Goal: Book appointment/travel/reservation

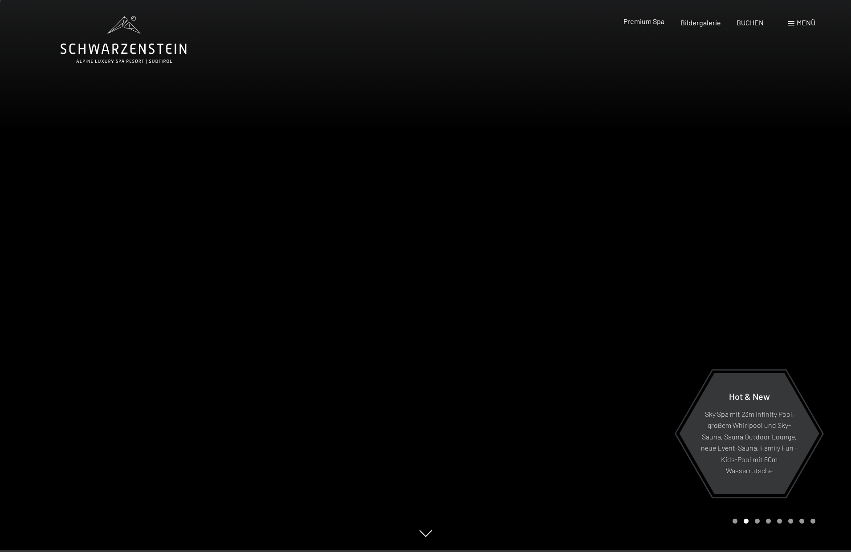
click at [651, 22] on span "Premium Spa" at bounding box center [643, 21] width 41 height 8
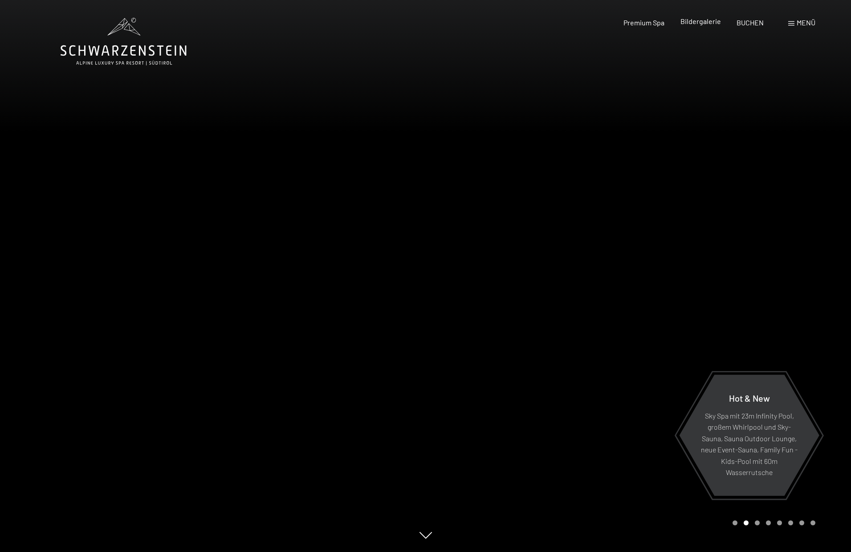
click at [709, 22] on span "Bildergalerie" at bounding box center [700, 21] width 41 height 8
click at [709, 23] on span "Bildergalerie" at bounding box center [700, 21] width 41 height 8
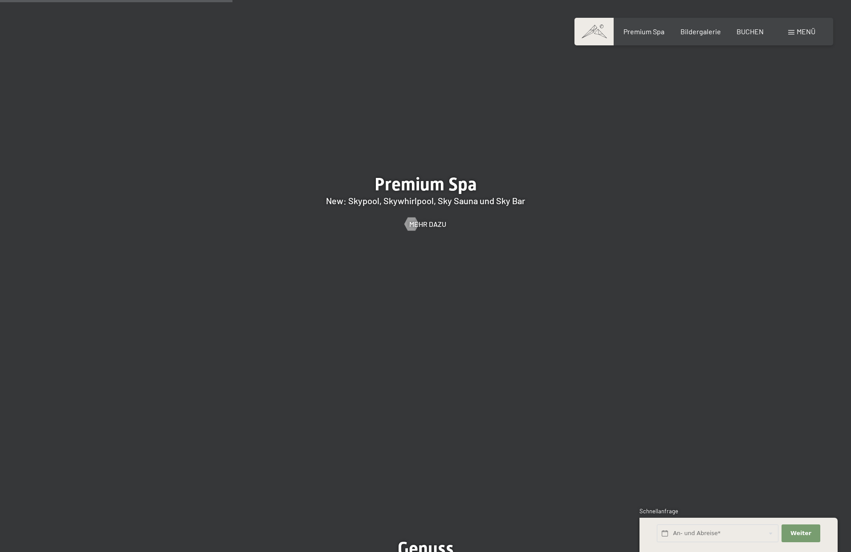
scroll to position [1549, 0]
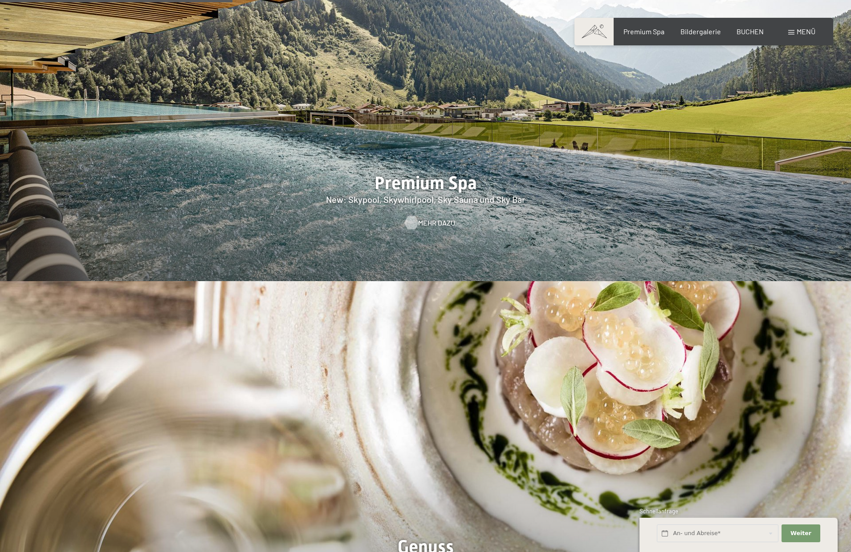
click at [437, 218] on span "Mehr dazu" at bounding box center [436, 223] width 37 height 10
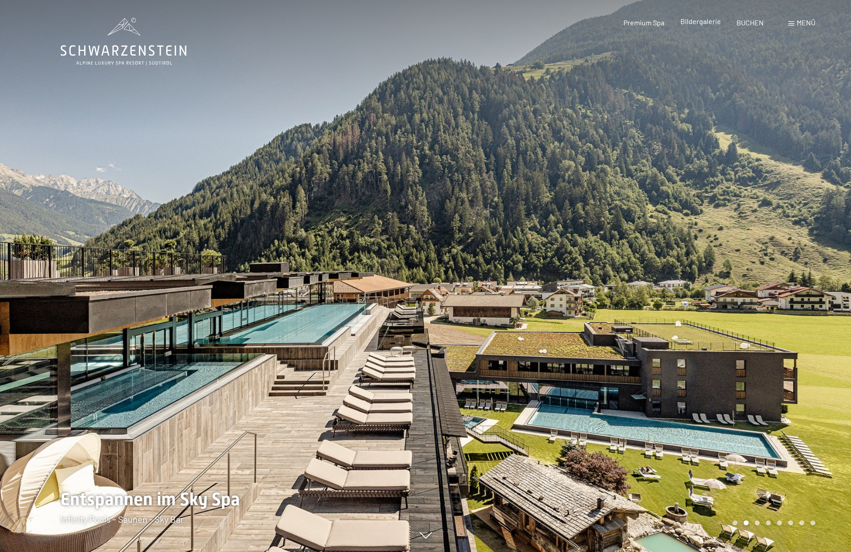
click at [711, 23] on span "Bildergalerie" at bounding box center [700, 21] width 41 height 8
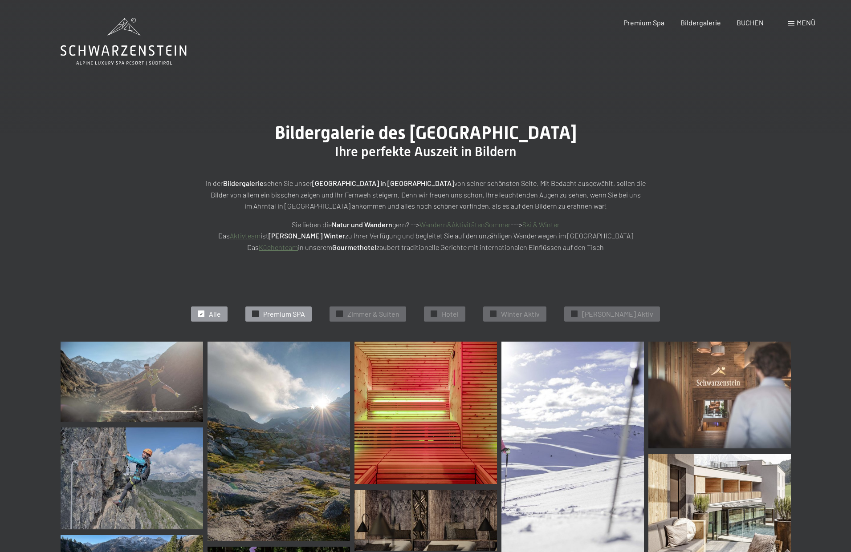
click at [257, 312] on span "✓" at bounding box center [256, 314] width 4 height 6
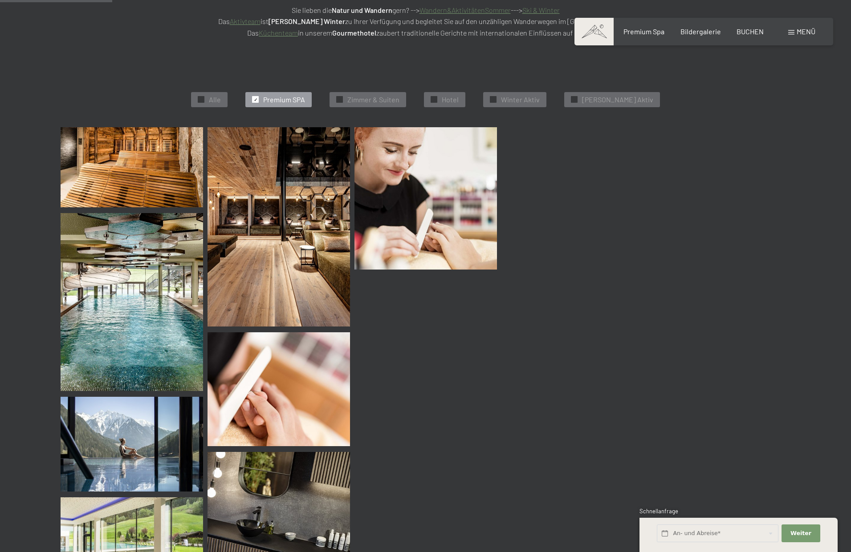
scroll to position [223, 0]
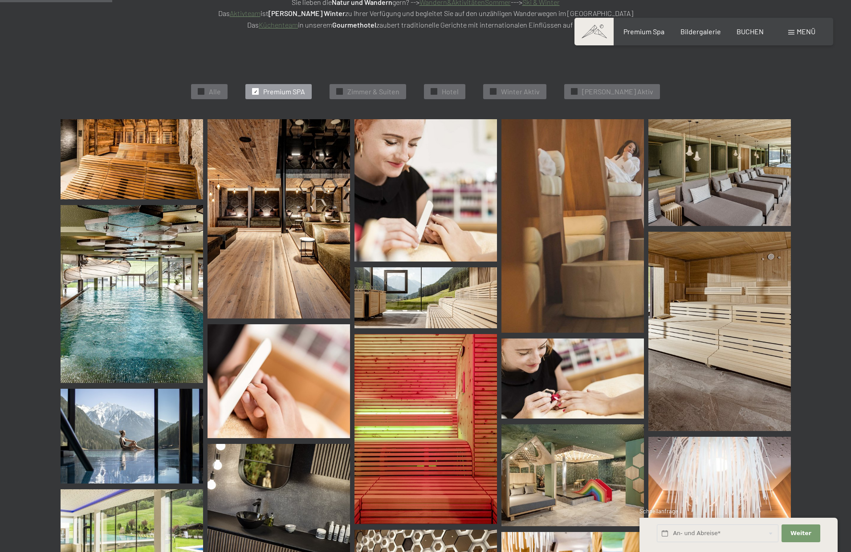
click at [171, 150] on img at bounding box center [132, 159] width 142 height 80
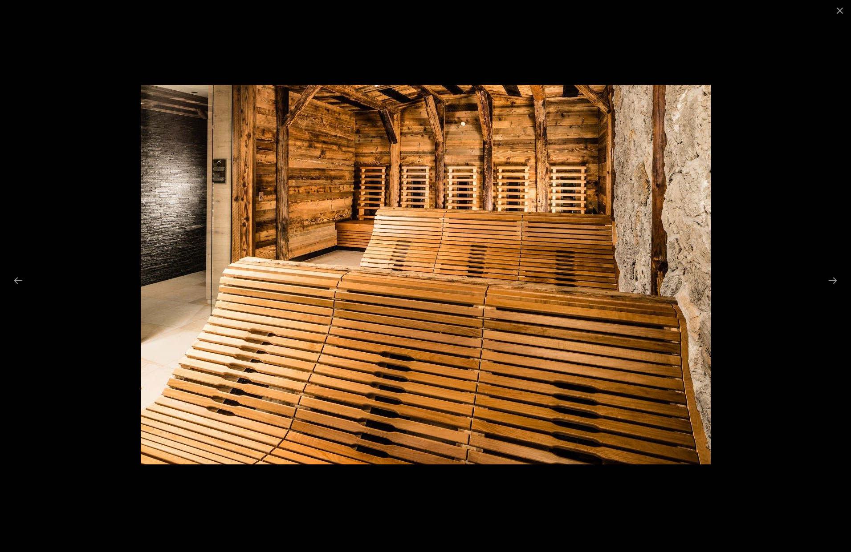
scroll to position [285, 0]
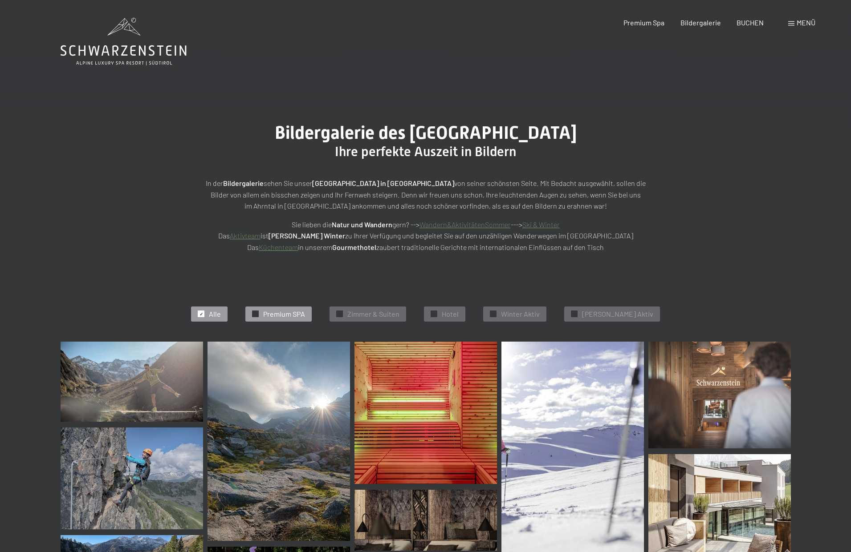
click at [257, 311] on span "✓" at bounding box center [256, 314] width 4 height 6
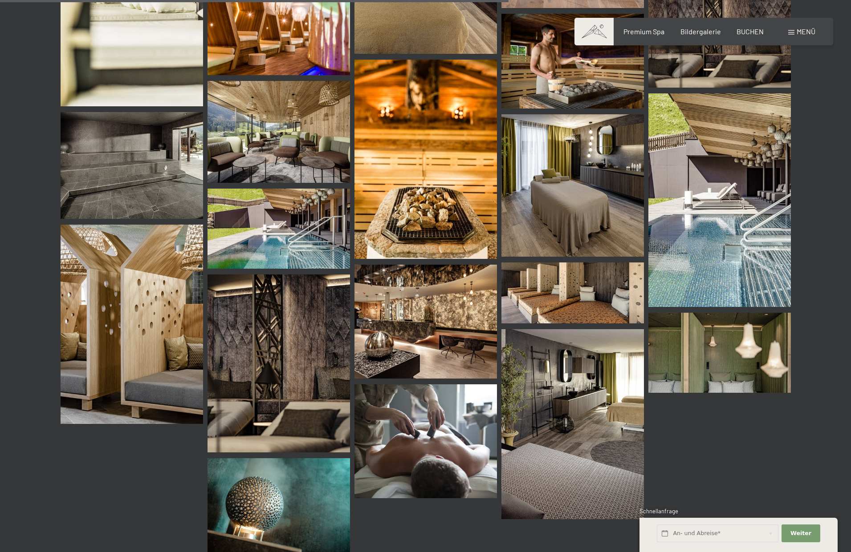
scroll to position [1012, 0]
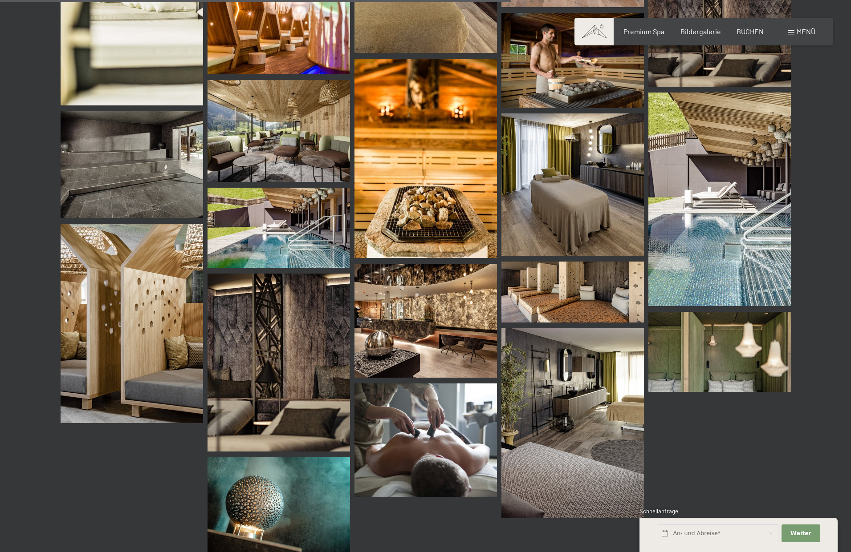
click at [741, 210] on img at bounding box center [719, 200] width 142 height 214
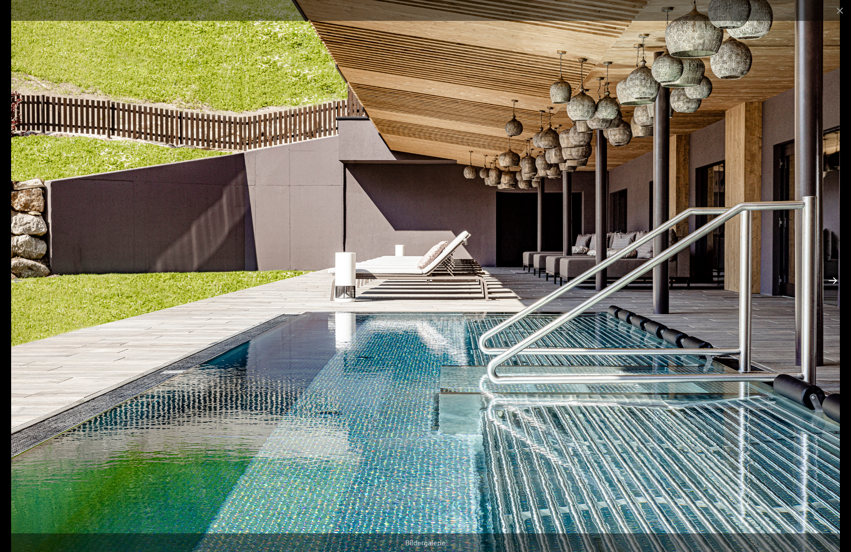
click at [836, 279] on button "Next slide" at bounding box center [832, 280] width 19 height 17
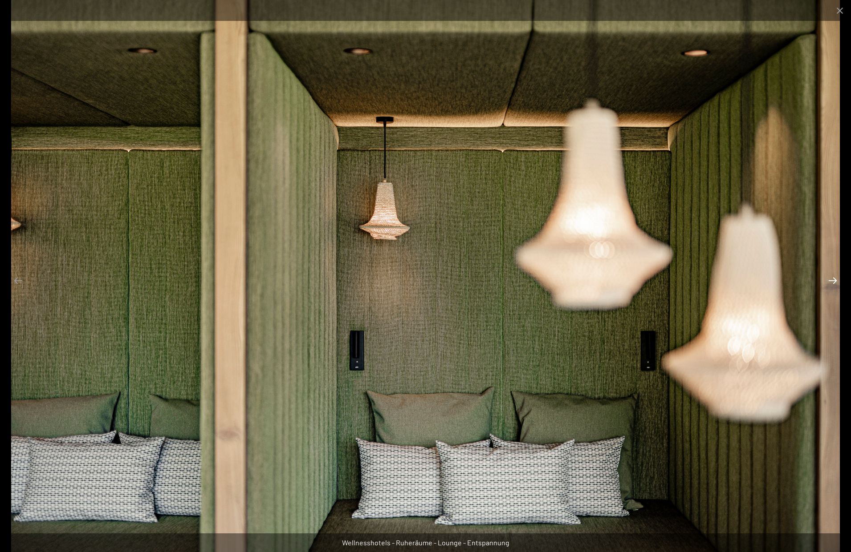
click at [834, 279] on button "Next slide" at bounding box center [832, 280] width 19 height 17
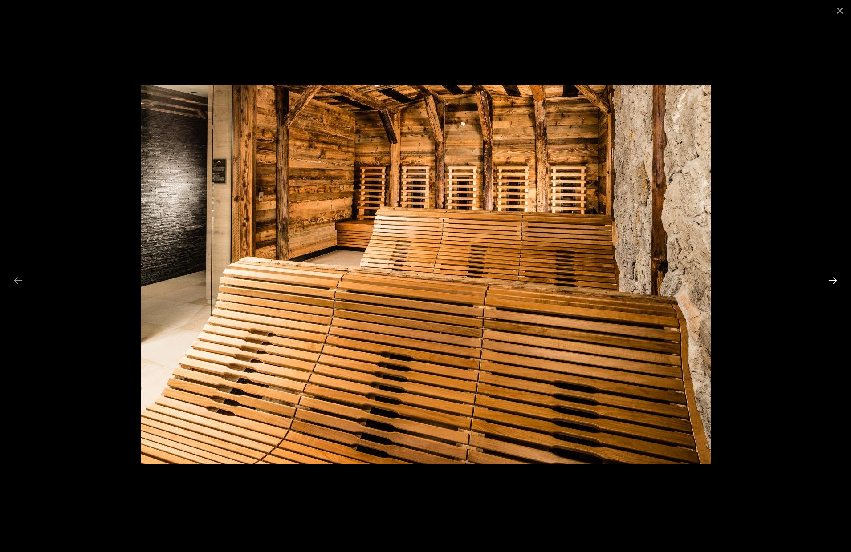
click at [833, 279] on button "Next slide" at bounding box center [832, 280] width 19 height 17
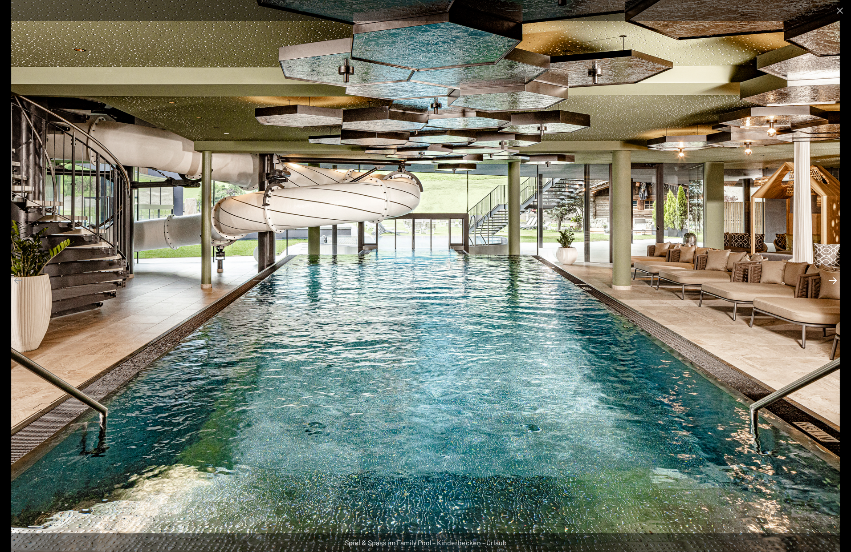
click at [832, 279] on button "Next slide" at bounding box center [832, 280] width 19 height 17
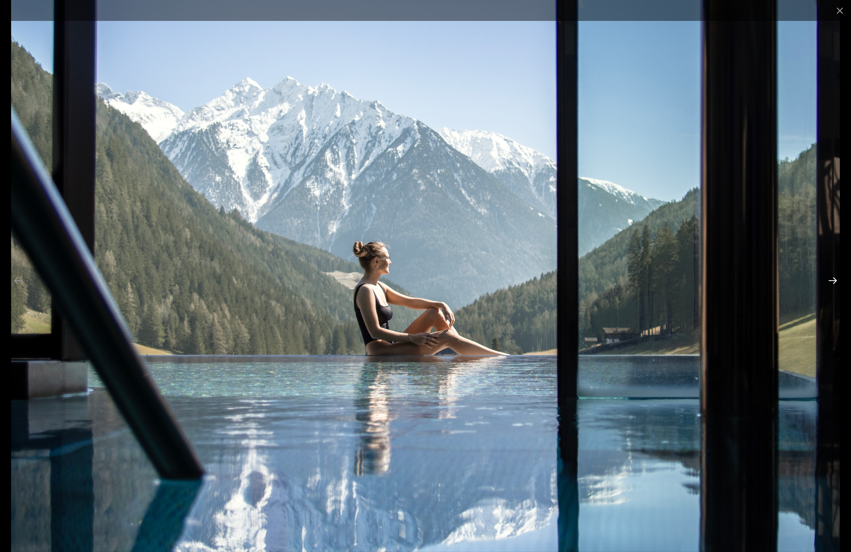
click at [832, 279] on button "Next slide" at bounding box center [832, 280] width 19 height 17
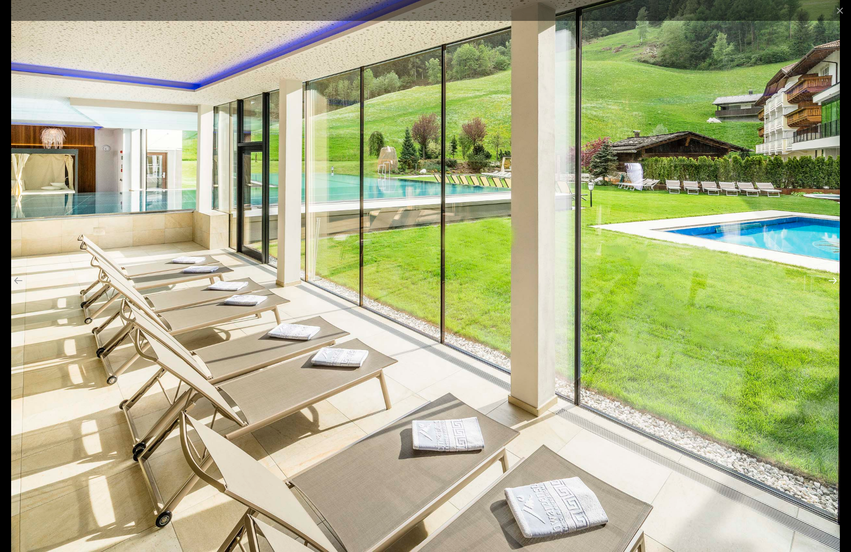
click at [833, 279] on button "Next slide" at bounding box center [832, 280] width 19 height 17
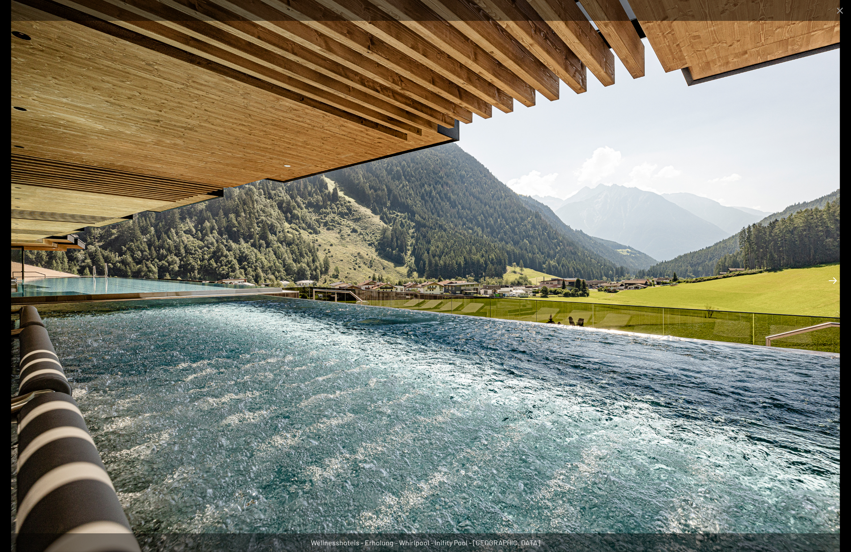
click at [833, 279] on button "Next slide" at bounding box center [832, 280] width 19 height 17
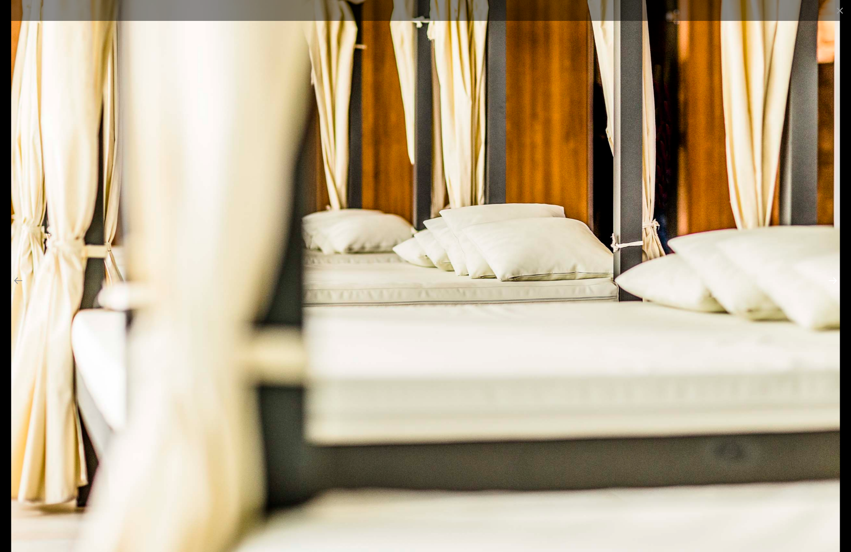
click at [833, 279] on button "Next slide" at bounding box center [832, 280] width 19 height 17
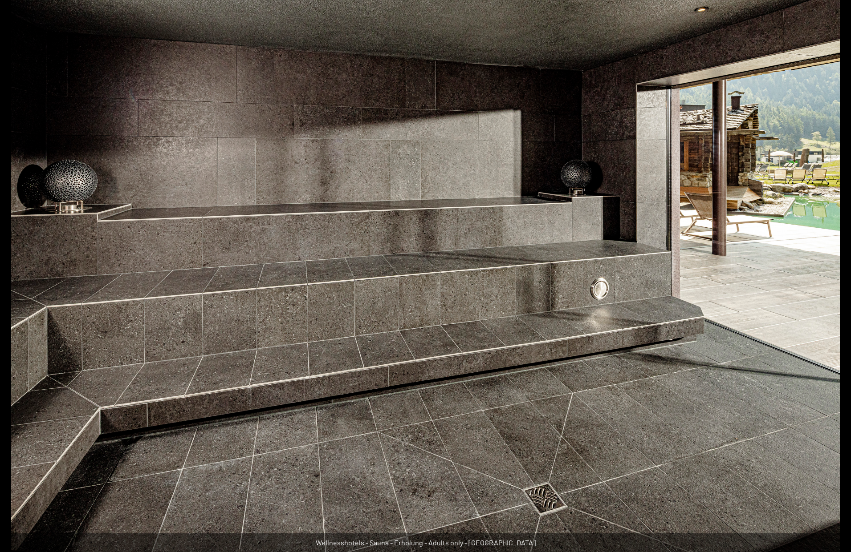
click at [833, 279] on button "Next slide" at bounding box center [837, 280] width 19 height 17
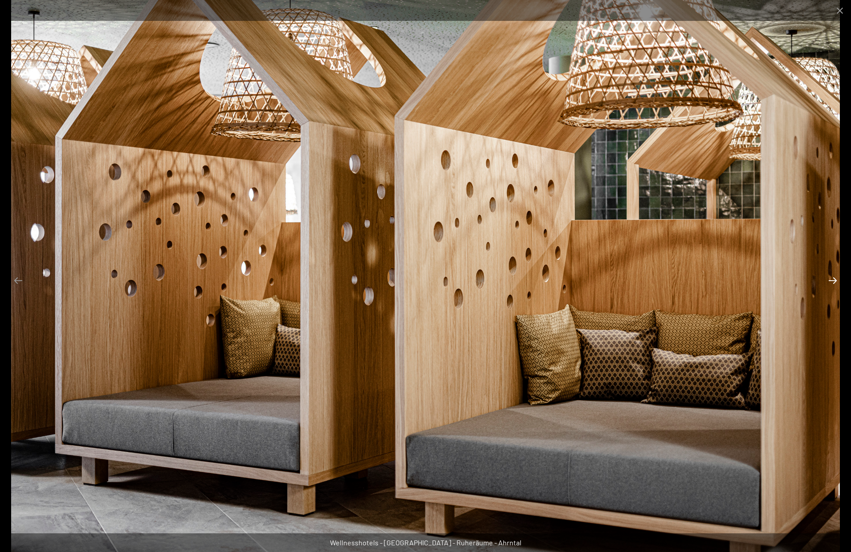
click at [833, 279] on button "Next slide" at bounding box center [832, 280] width 19 height 17
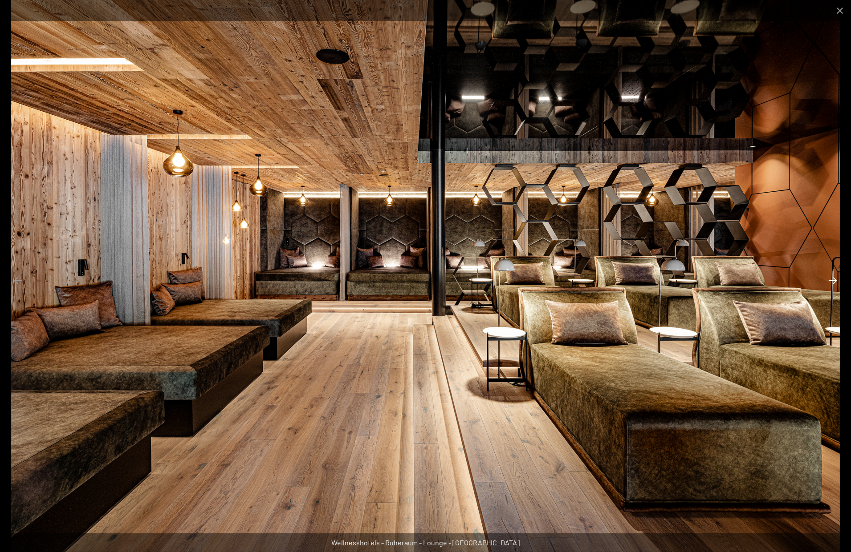
click at [833, 279] on button "Next slide" at bounding box center [832, 280] width 19 height 17
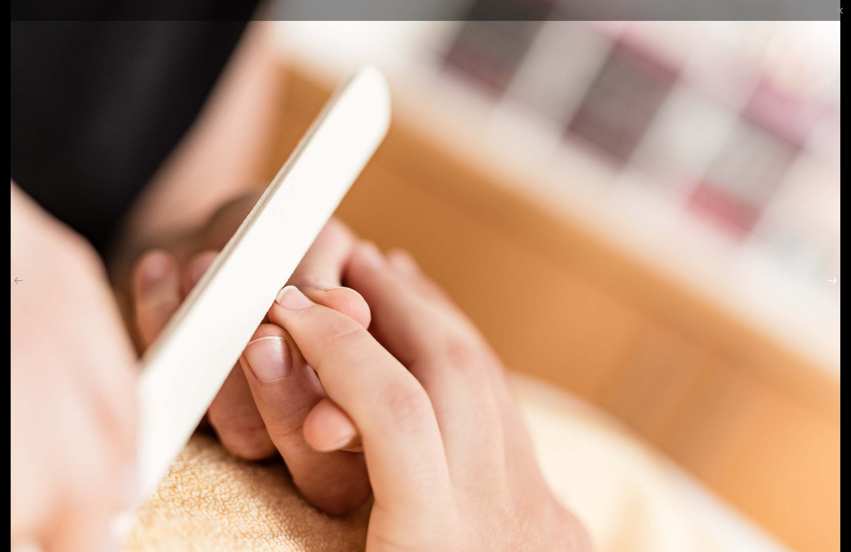
click at [833, 279] on button "Next slide" at bounding box center [832, 280] width 19 height 17
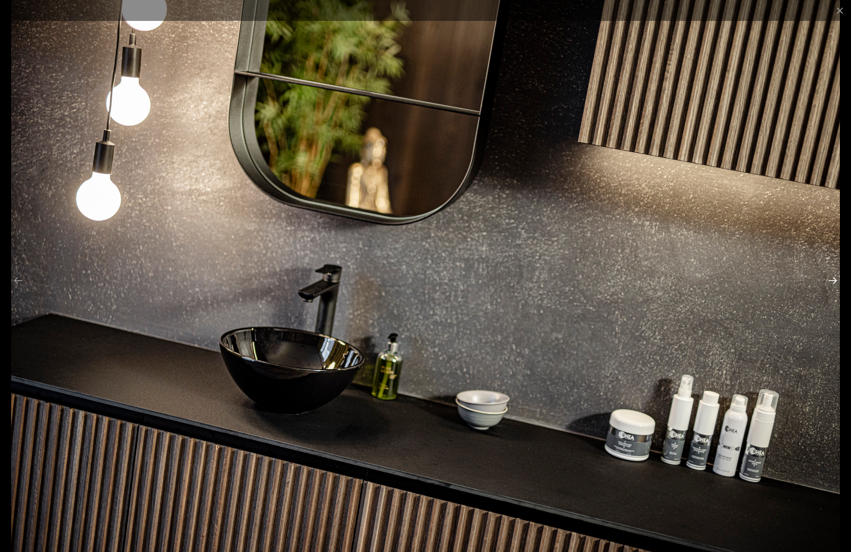
click at [833, 279] on button "Next slide" at bounding box center [832, 280] width 19 height 17
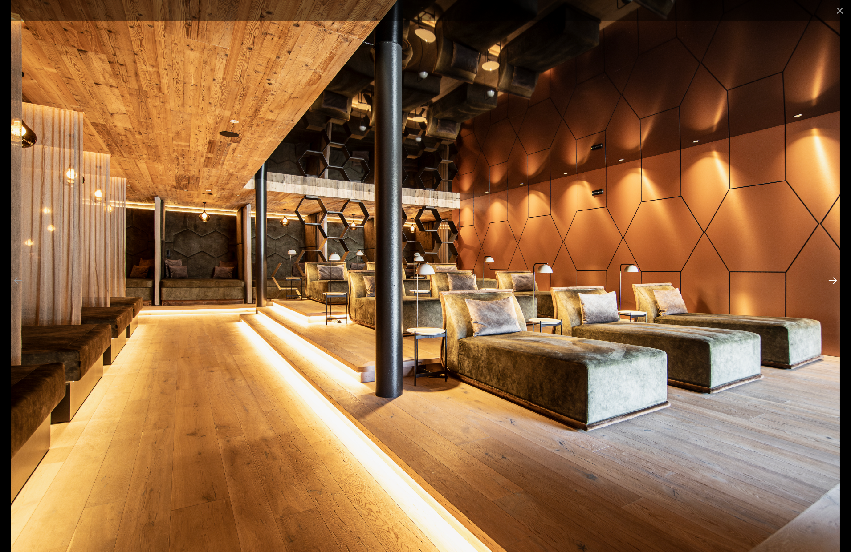
click at [833, 279] on button "Next slide" at bounding box center [832, 280] width 19 height 17
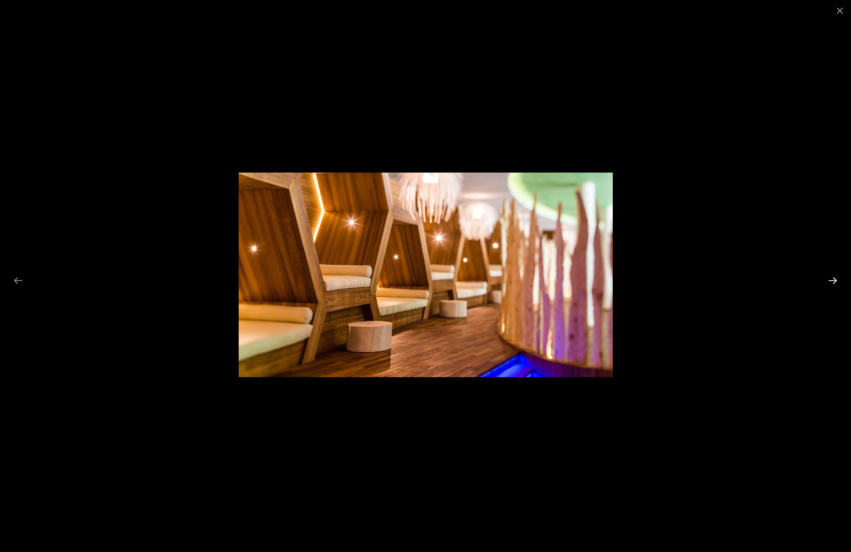
click at [833, 279] on button "Next slide" at bounding box center [832, 280] width 19 height 17
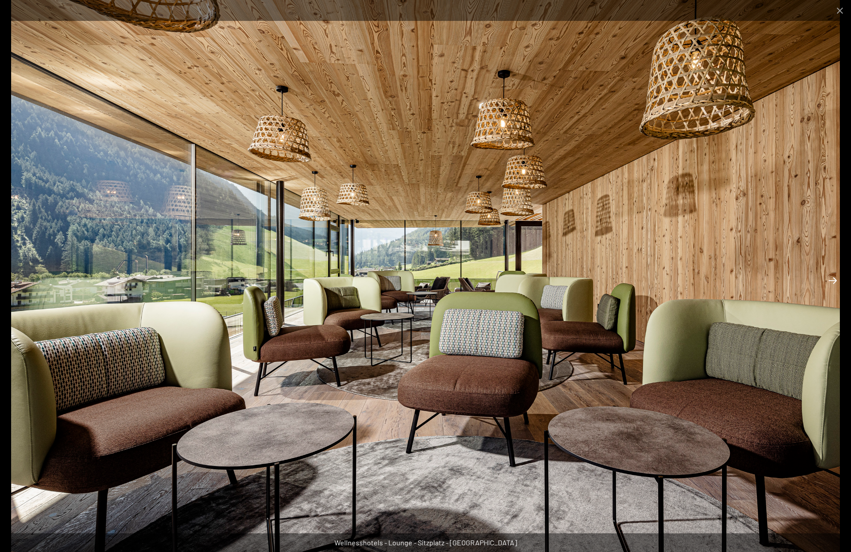
click at [833, 279] on button "Next slide" at bounding box center [832, 280] width 19 height 17
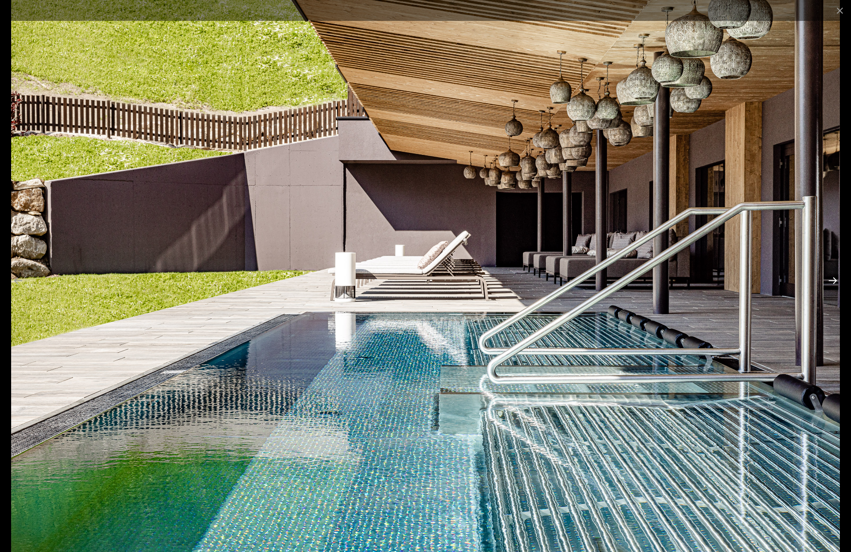
click at [833, 279] on button "Next slide" at bounding box center [832, 280] width 19 height 17
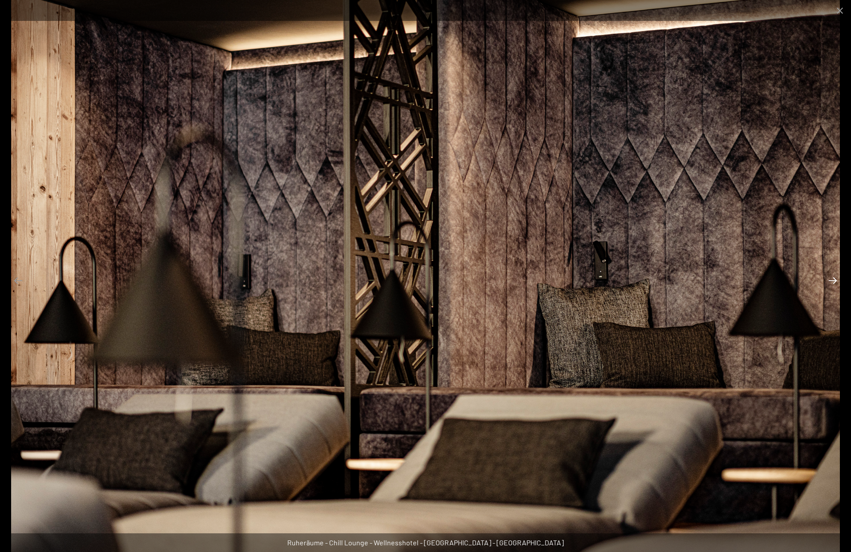
click at [833, 279] on button "Next slide" at bounding box center [832, 280] width 19 height 17
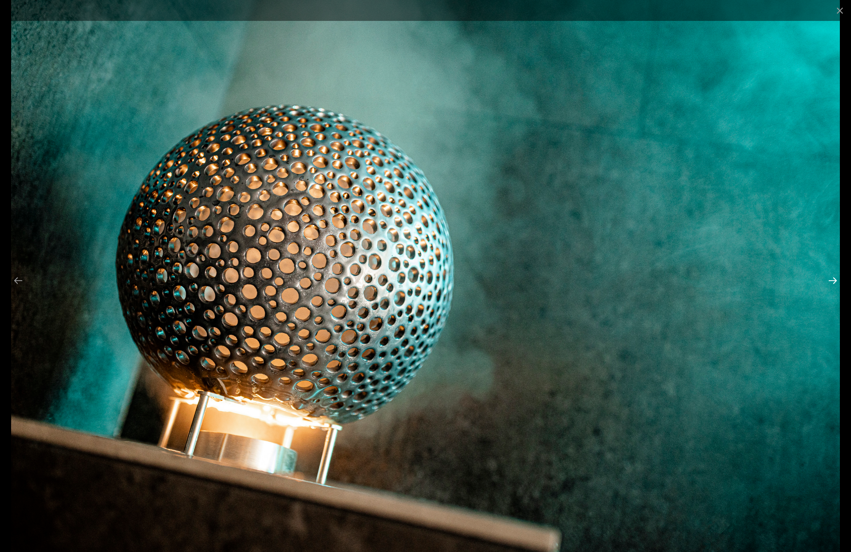
click at [833, 279] on button "Next slide" at bounding box center [832, 280] width 19 height 17
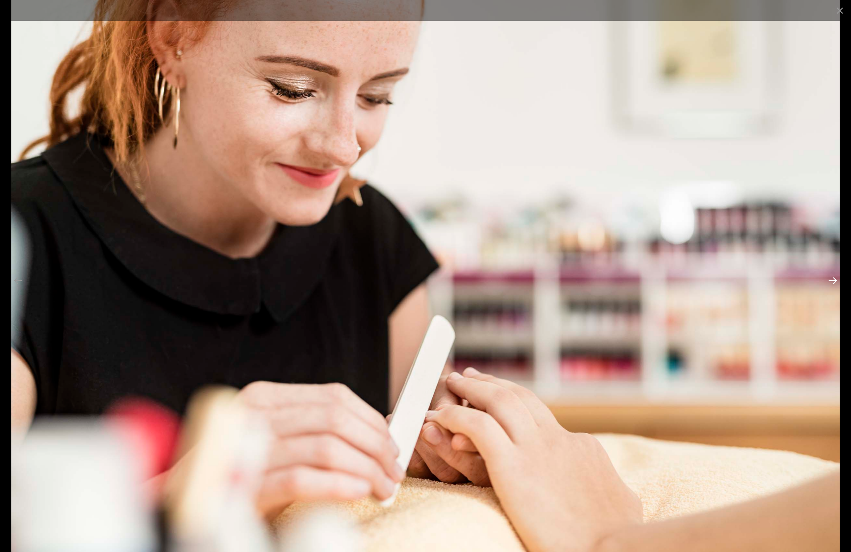
click at [833, 279] on button "Next slide" at bounding box center [832, 280] width 19 height 17
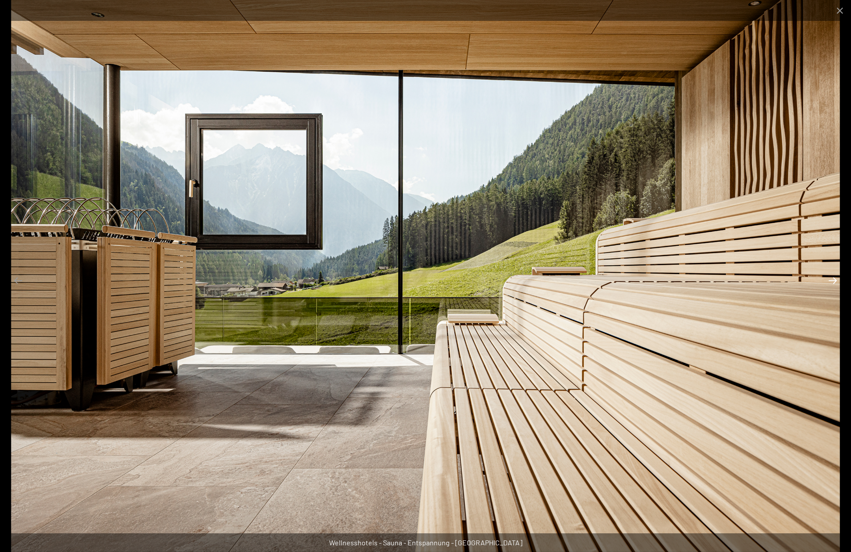
click at [833, 279] on button "Next slide" at bounding box center [832, 280] width 19 height 17
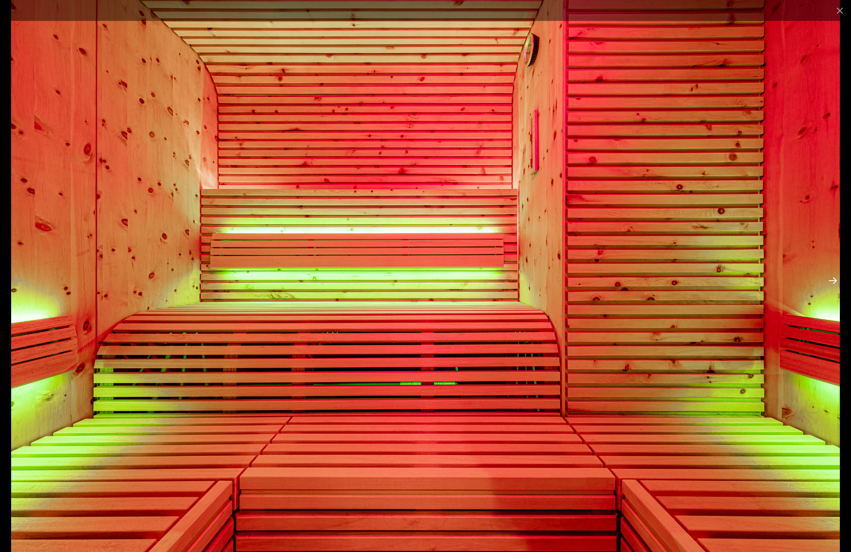
click at [827, 288] on button "Next slide" at bounding box center [832, 280] width 19 height 17
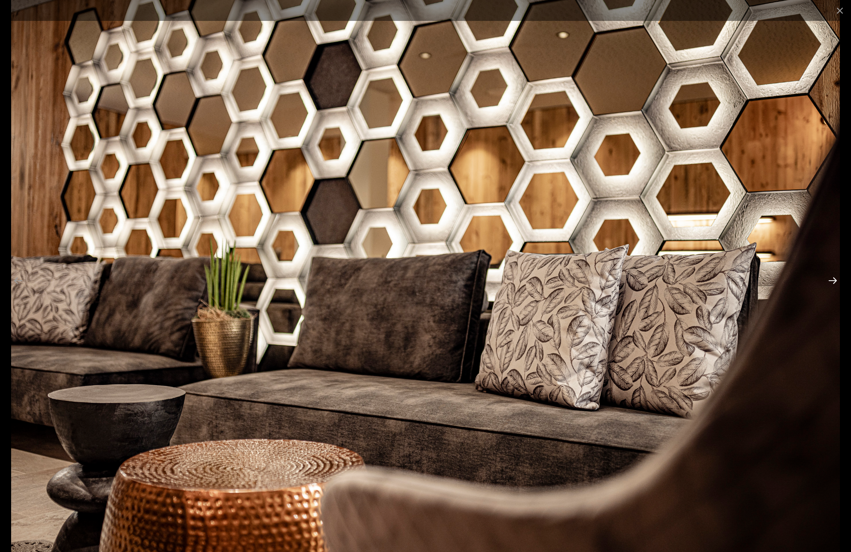
click at [832, 280] on button "Next slide" at bounding box center [832, 280] width 19 height 17
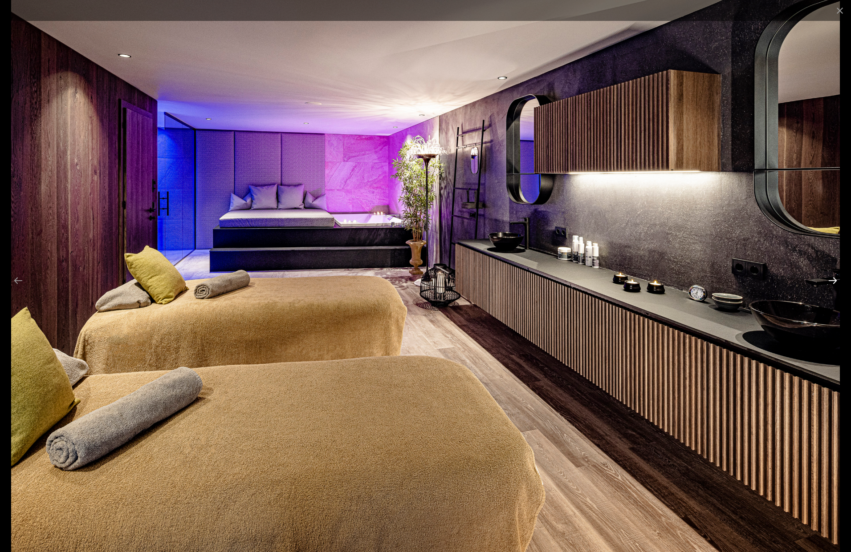
click at [832, 280] on button "Next slide" at bounding box center [832, 280] width 19 height 17
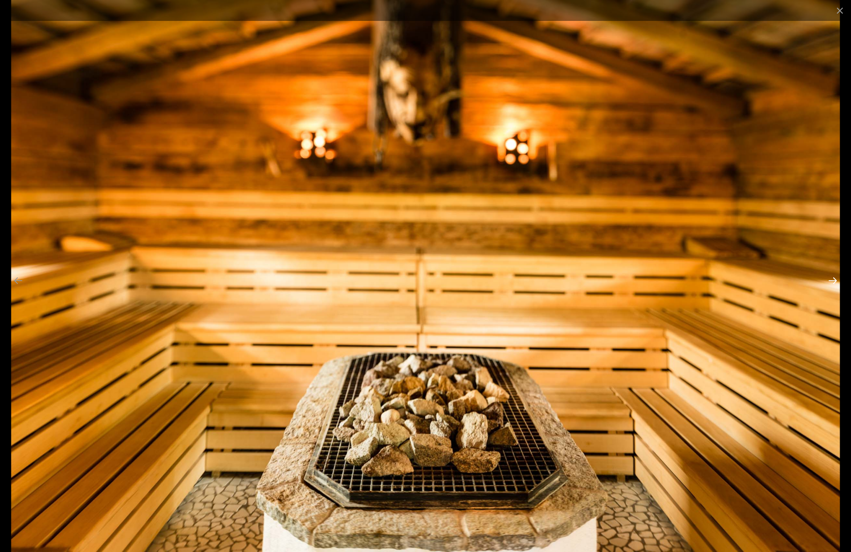
click at [832, 280] on button "Next slide" at bounding box center [832, 280] width 19 height 17
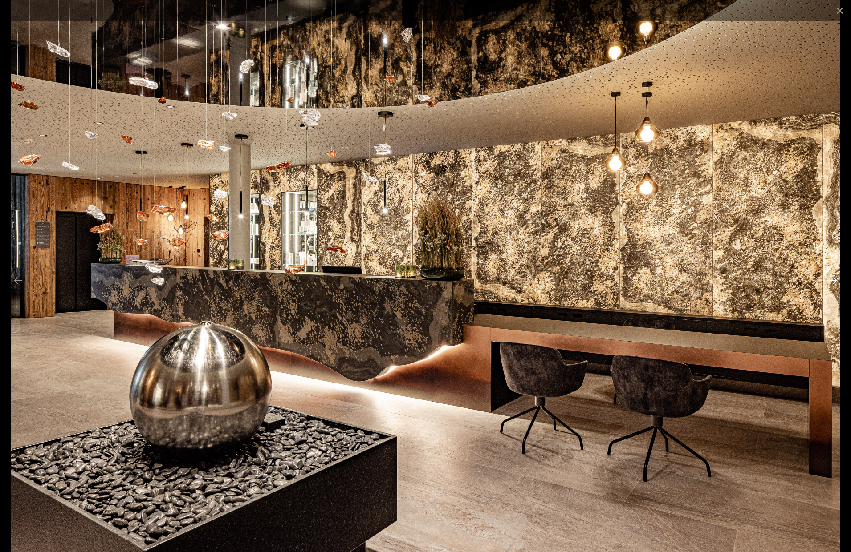
click at [832, 280] on button "Next slide" at bounding box center [832, 280] width 19 height 17
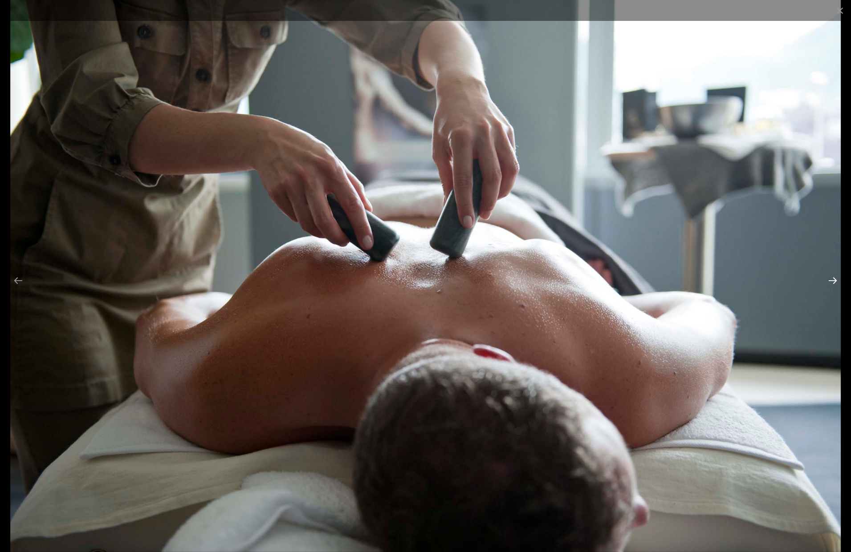
click at [832, 280] on button "Next slide" at bounding box center [832, 280] width 19 height 17
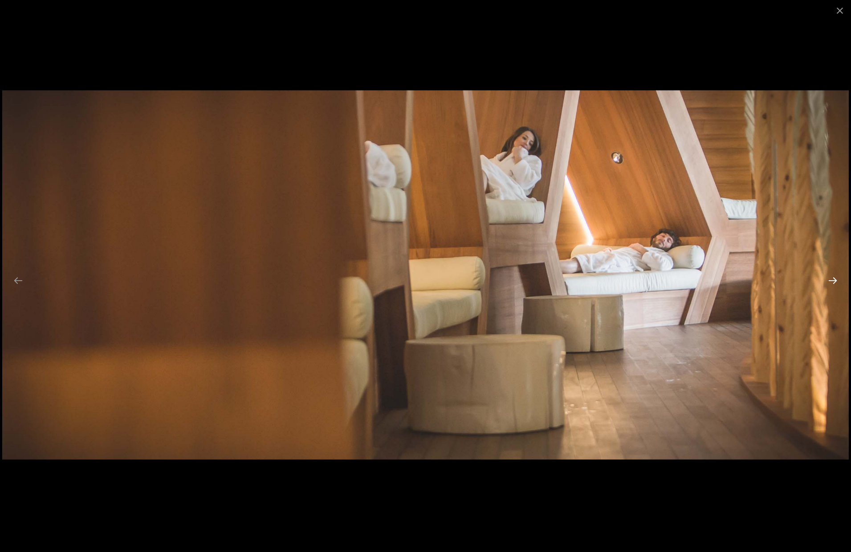
click at [832, 280] on button "Next slide" at bounding box center [832, 280] width 19 height 17
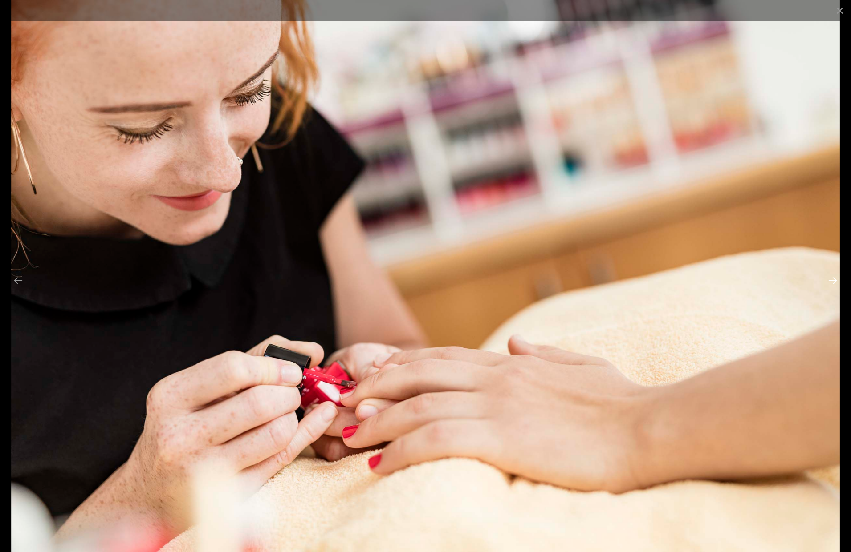
click at [832, 280] on button "Next slide" at bounding box center [832, 280] width 19 height 17
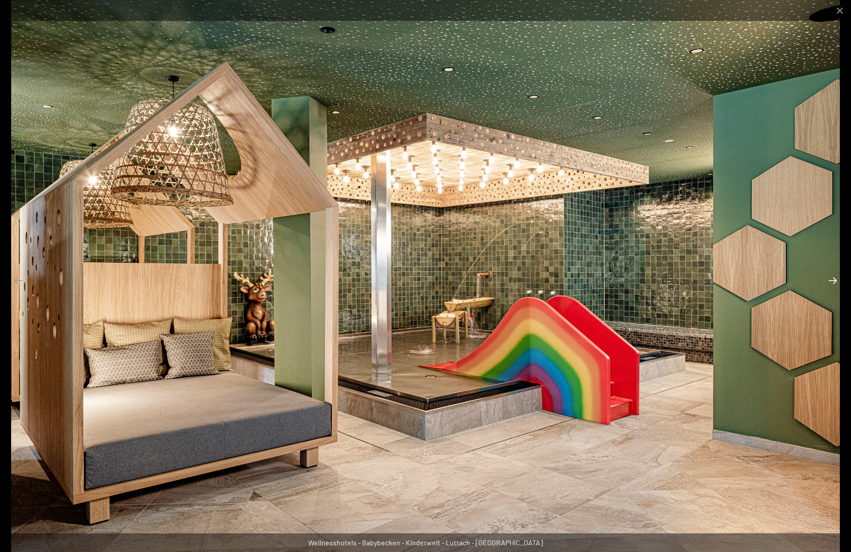
click at [832, 280] on button "Next slide" at bounding box center [832, 280] width 19 height 17
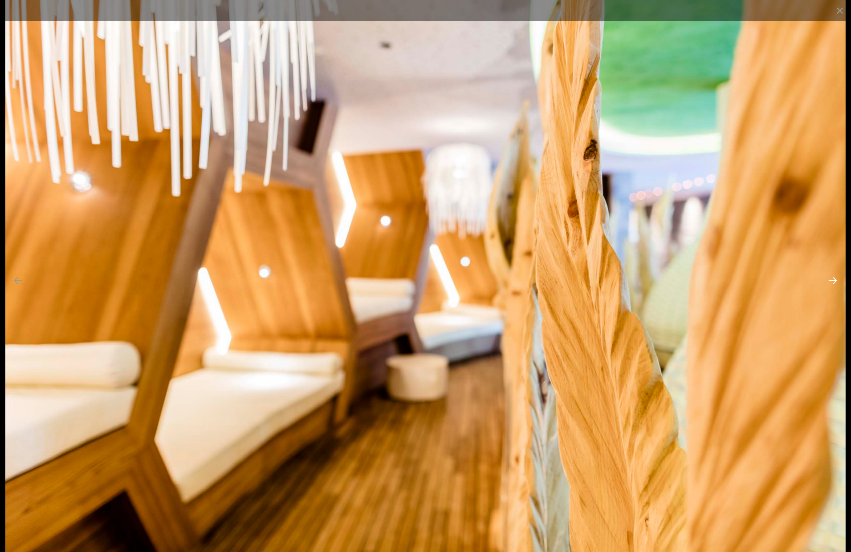
click at [832, 280] on button "Next slide" at bounding box center [832, 280] width 19 height 17
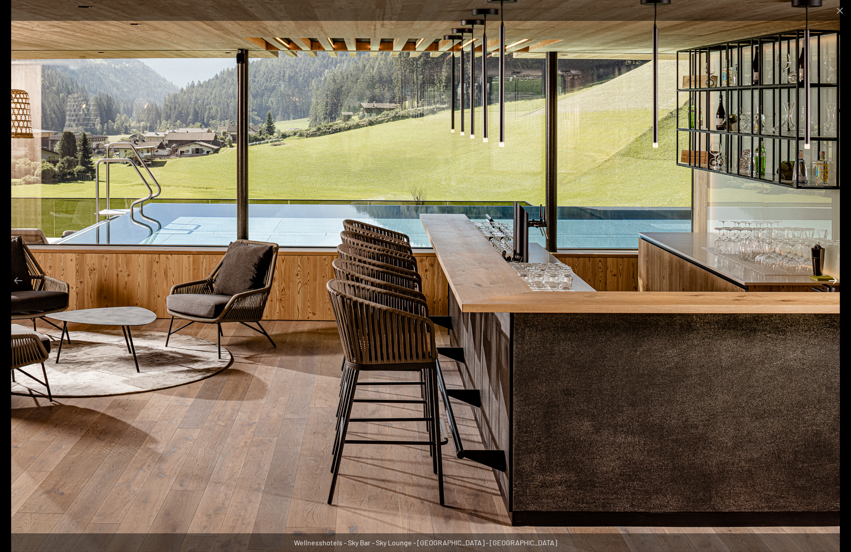
click at [832, 280] on button "Next slide" at bounding box center [832, 280] width 19 height 17
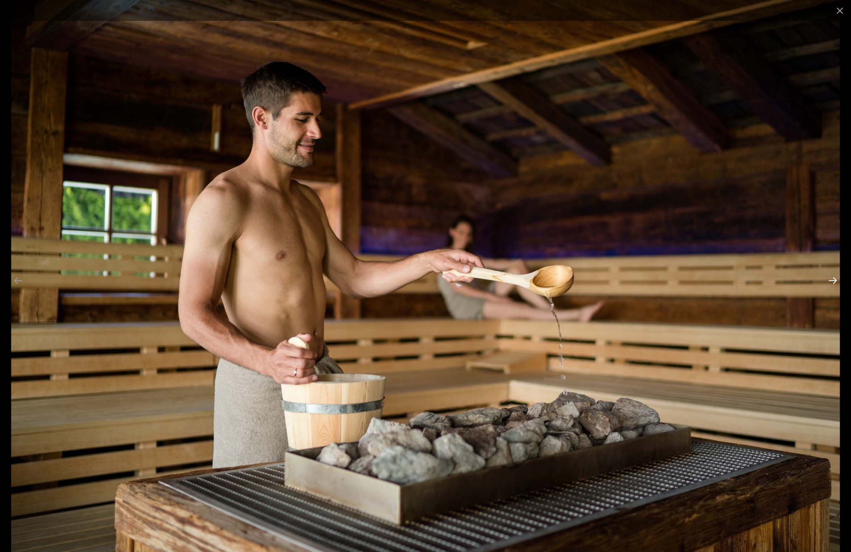
click at [832, 280] on button "Next slide" at bounding box center [832, 280] width 19 height 17
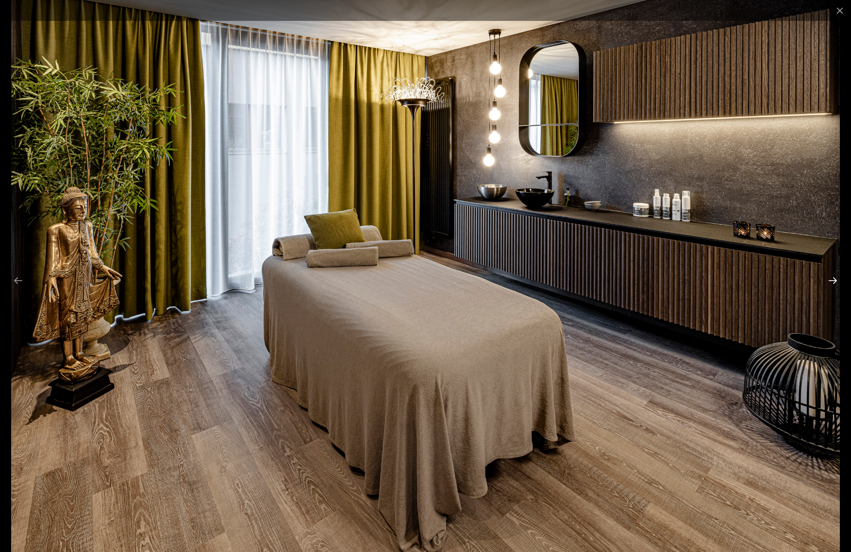
click at [832, 280] on button "Next slide" at bounding box center [832, 280] width 19 height 17
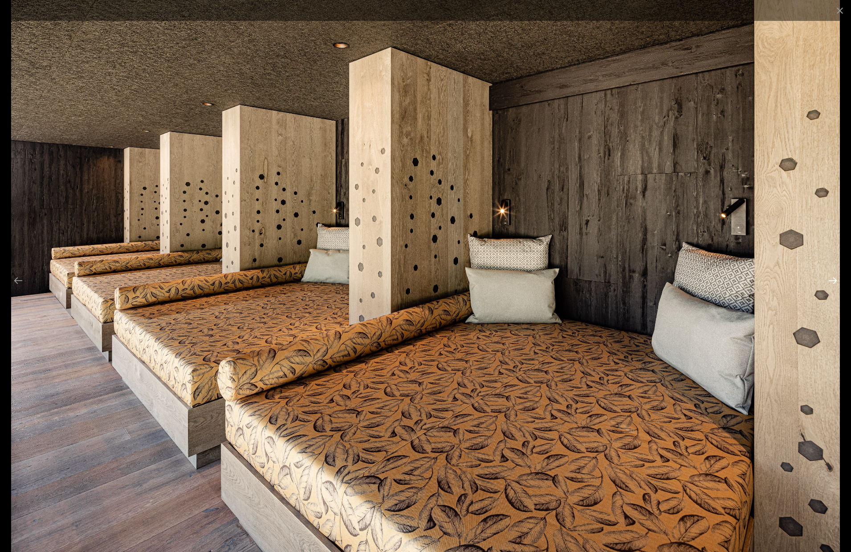
click at [832, 280] on button "Next slide" at bounding box center [832, 280] width 19 height 17
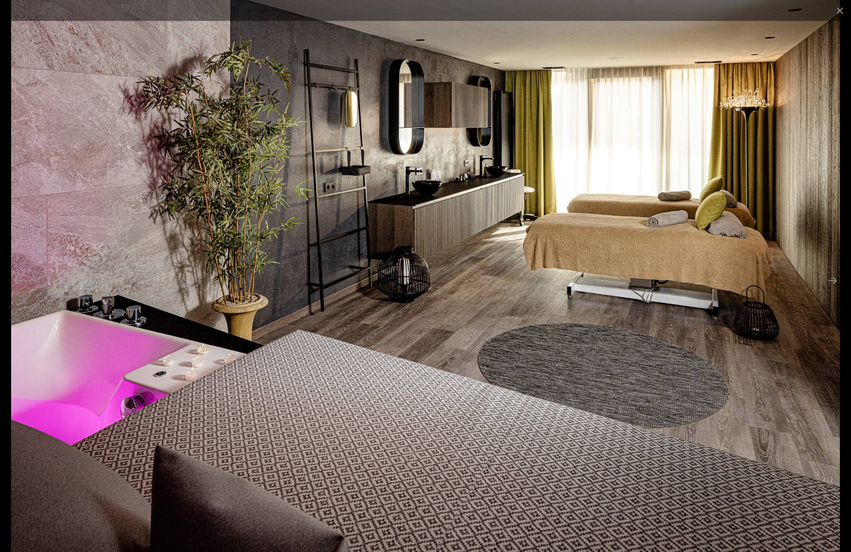
scroll to position [1282, 0]
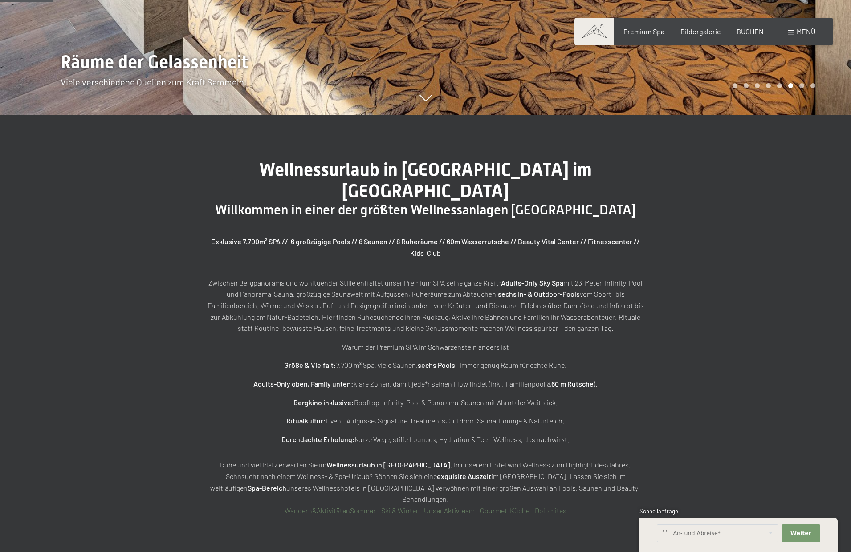
scroll to position [440, 0]
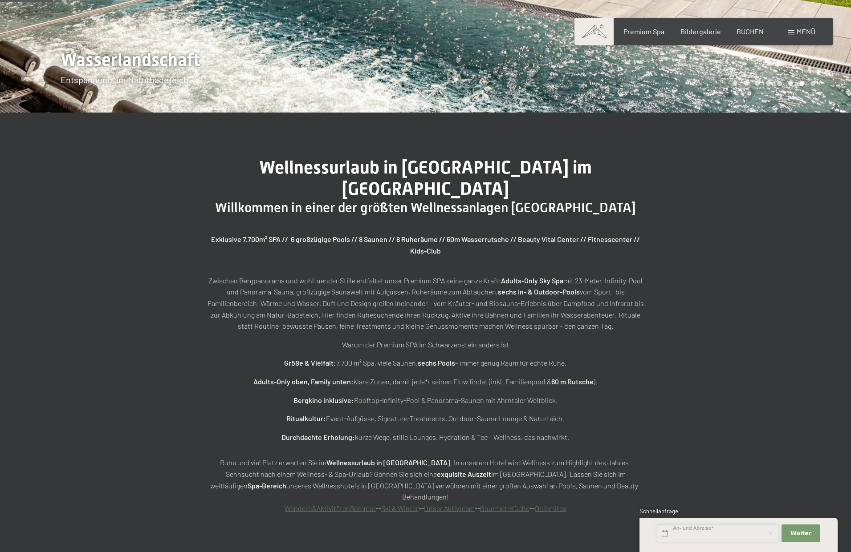
click at [665, 532] on input "text" at bounding box center [718, 534] width 122 height 18
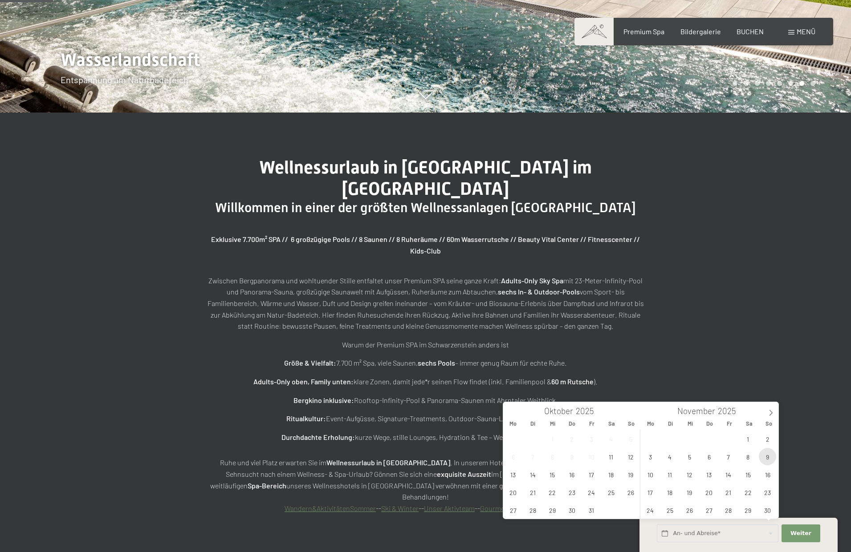
click at [769, 457] on span "9" at bounding box center [767, 456] width 17 height 17
click at [730, 475] on span "14" at bounding box center [727, 474] width 17 height 17
type input "So. 09.11.2025 - Fr. 14.11.2025"
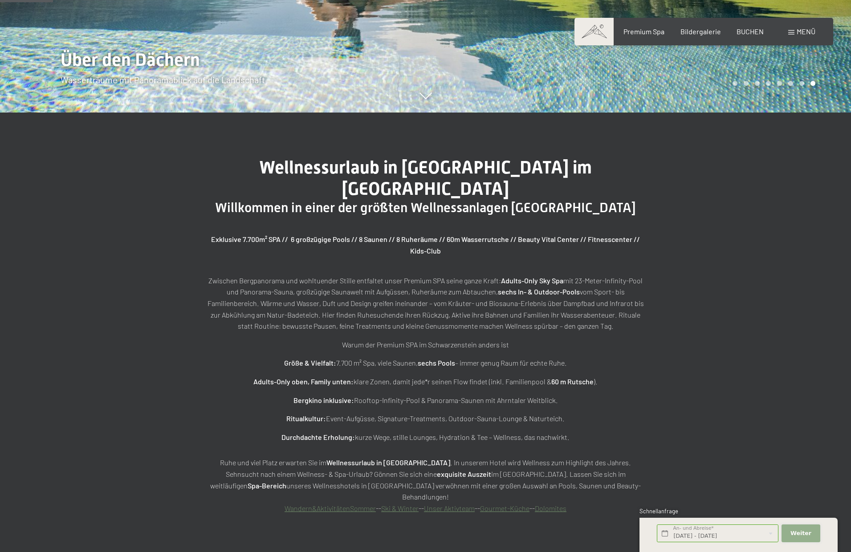
click at [804, 530] on span "Weiter" at bounding box center [800, 534] width 21 height 8
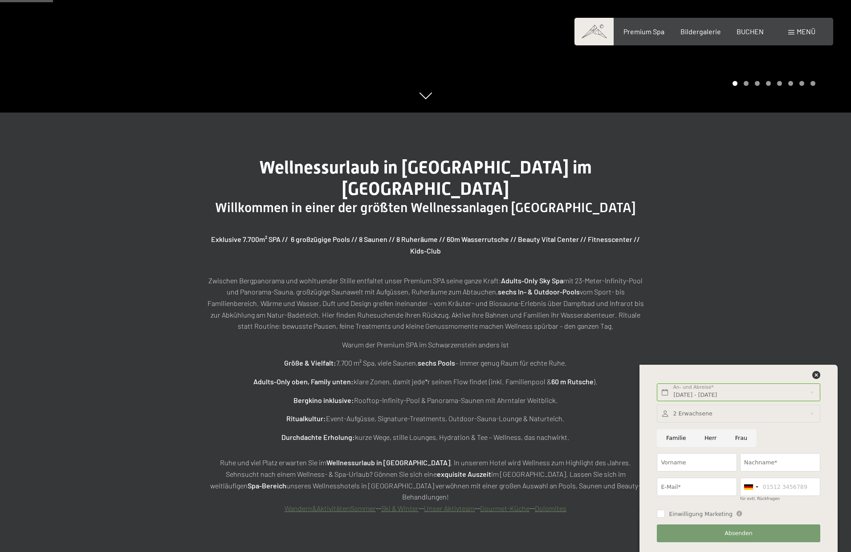
click at [710, 437] on input "Herr" at bounding box center [710, 439] width 31 height 18
radio input "true"
click at [724, 464] on input "Vorname" at bounding box center [697, 463] width 80 height 18
type input "Udo"
type input "Wagenhäuser"
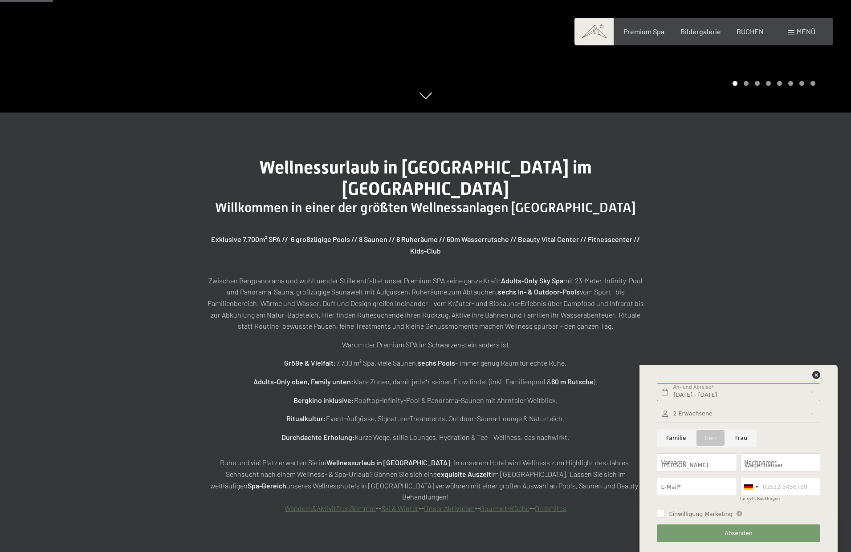
type input "uw@smp-partners.de"
type input "716692526"
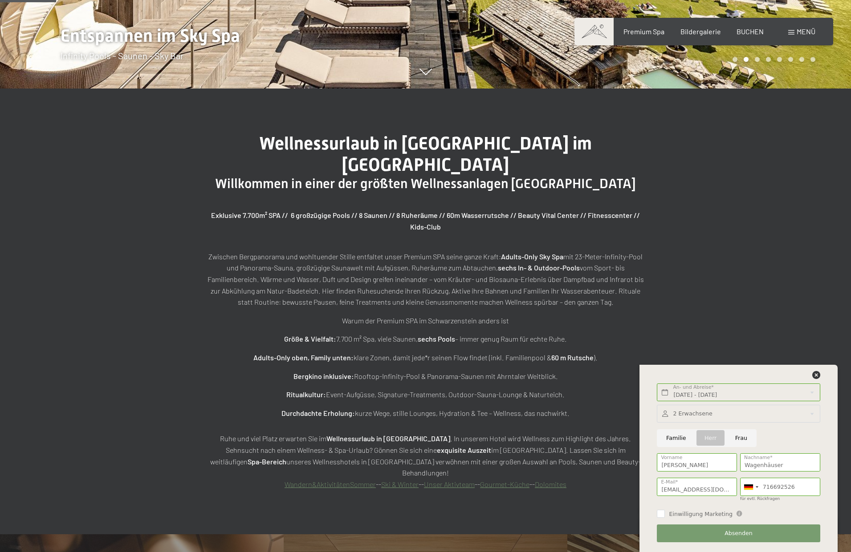
scroll to position [464, 0]
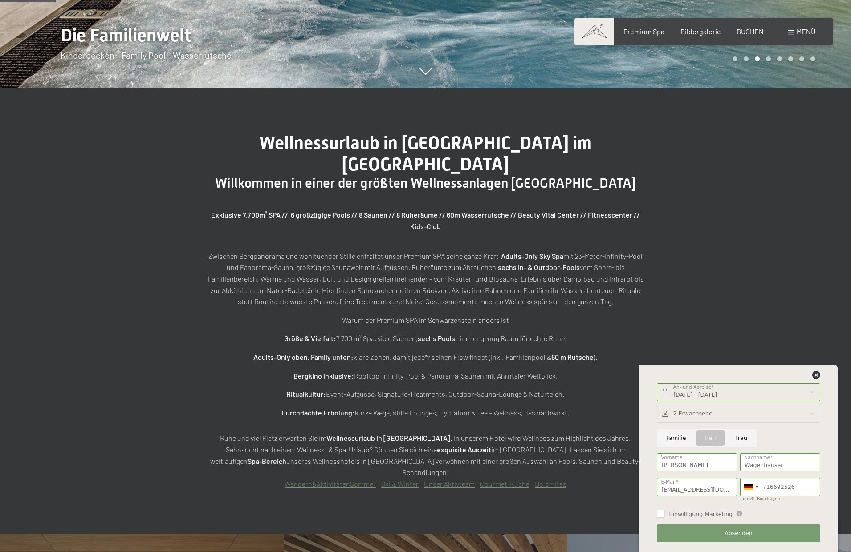
click at [742, 531] on span "Absenden" at bounding box center [738, 534] width 28 height 8
